Goal: Find specific page/section: Find specific page/section

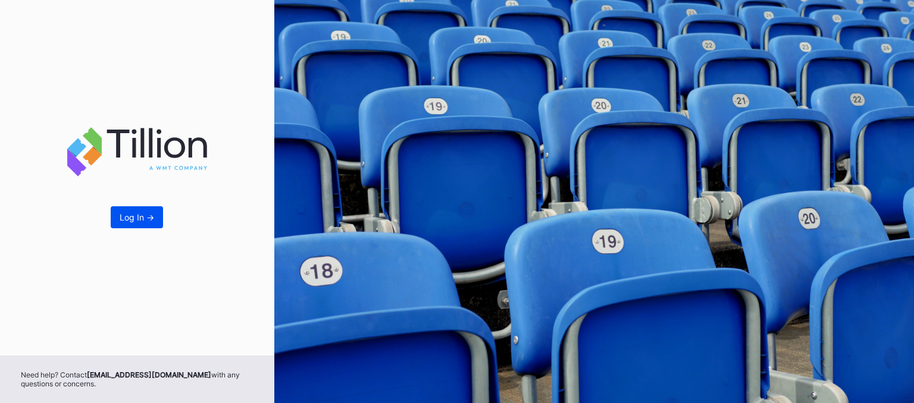
click at [142, 215] on div "Log In ->" at bounding box center [137, 217] width 35 height 10
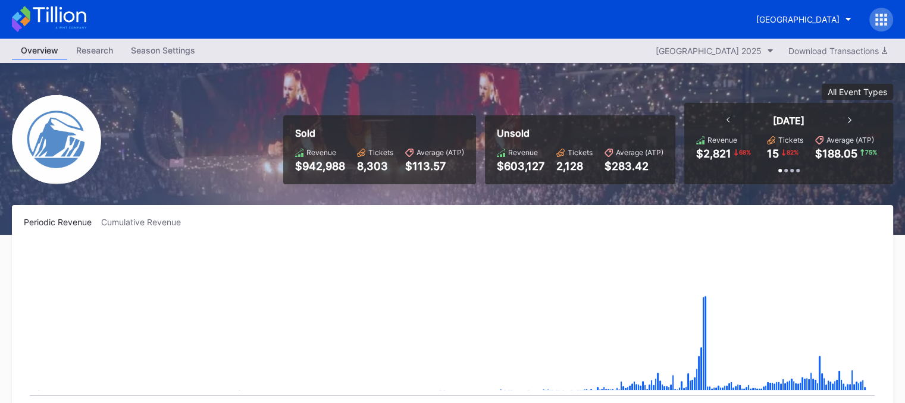
scroll to position [1276, 0]
click at [832, 17] on div "[GEOGRAPHIC_DATA]" at bounding box center [797, 19] width 83 height 10
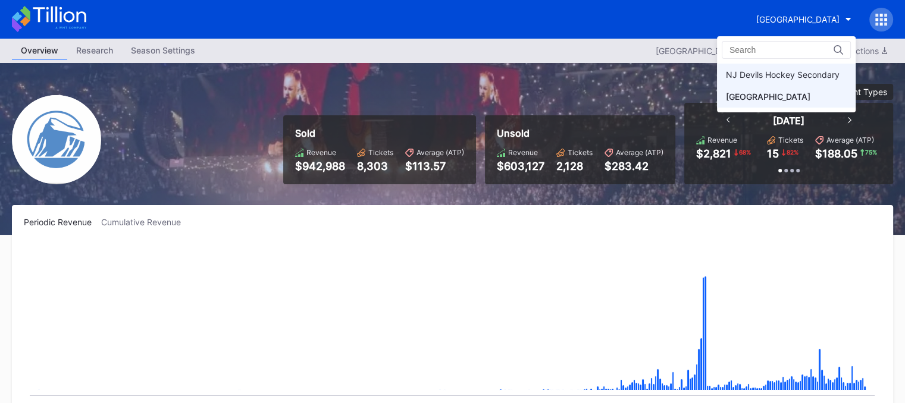
click at [770, 74] on div "NJ Devils Hockey Secondary" at bounding box center [783, 75] width 114 height 10
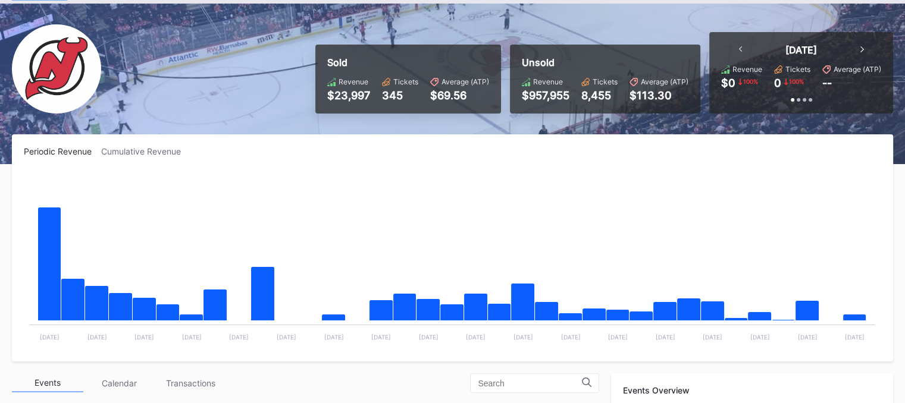
scroll to position [59, 0]
click at [838, 145] on div "Periodic Revenue Cumulative Revenue Created with Highcharts 11.2.0 Chart title …" at bounding box center [452, 247] width 881 height 227
